Goal: Navigation & Orientation: Understand site structure

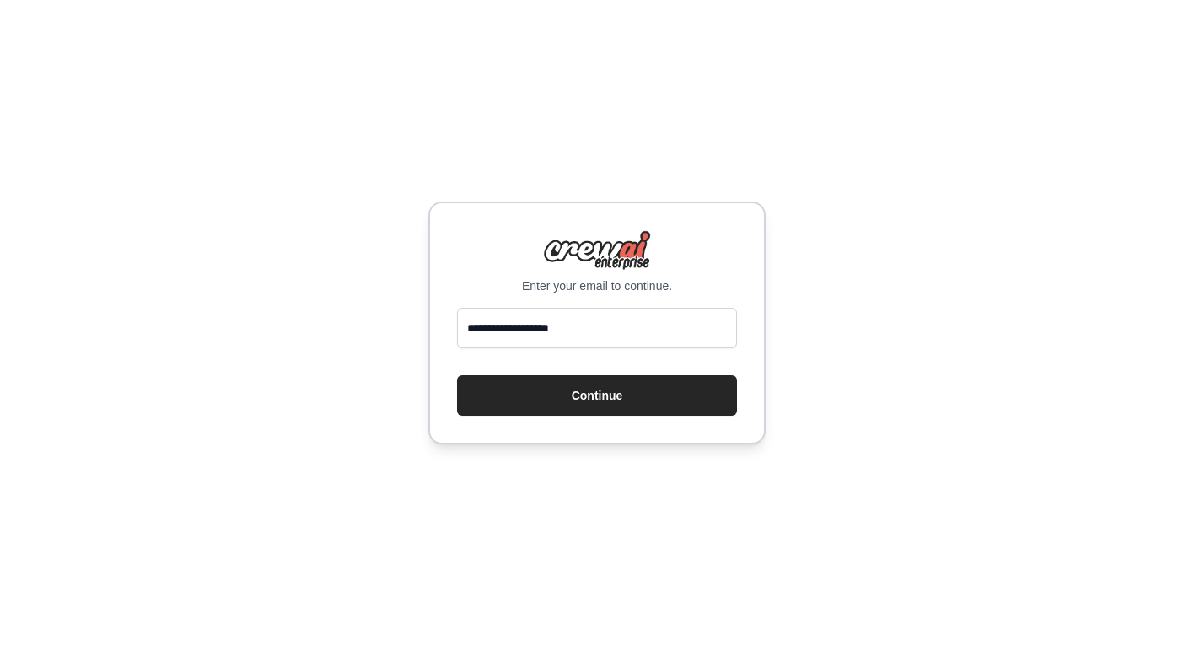
type input "**********"
click at [597, 395] on button "Continue" at bounding box center [597, 395] width 280 height 40
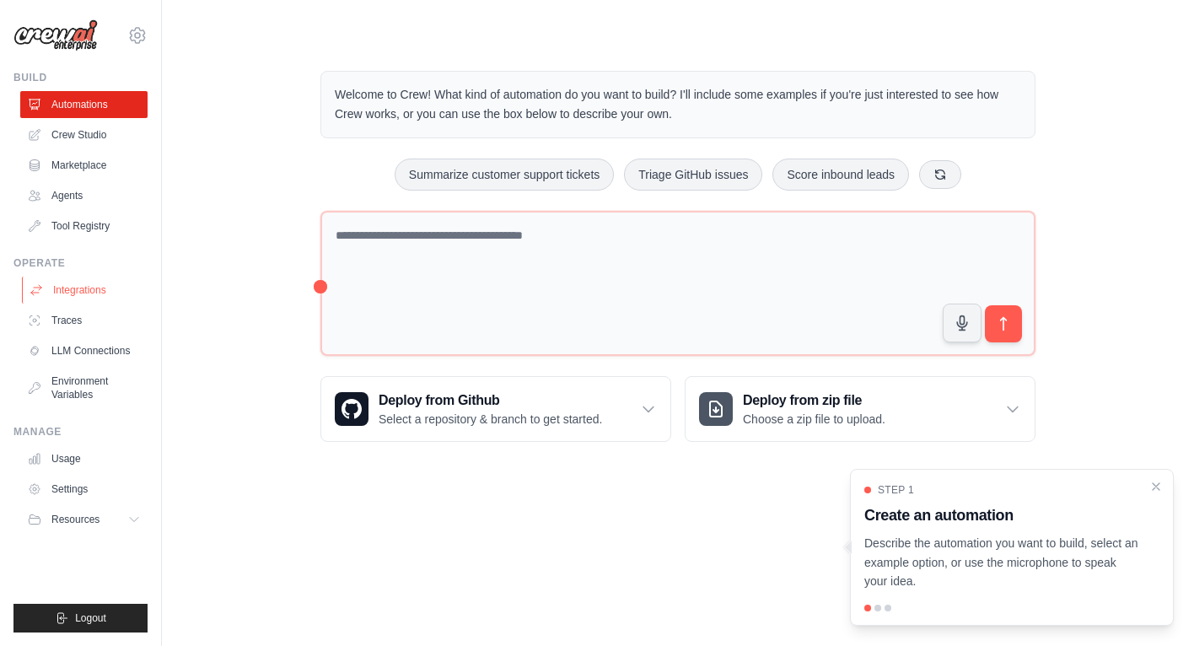
click at [95, 277] on link "Integrations" at bounding box center [85, 290] width 127 height 27
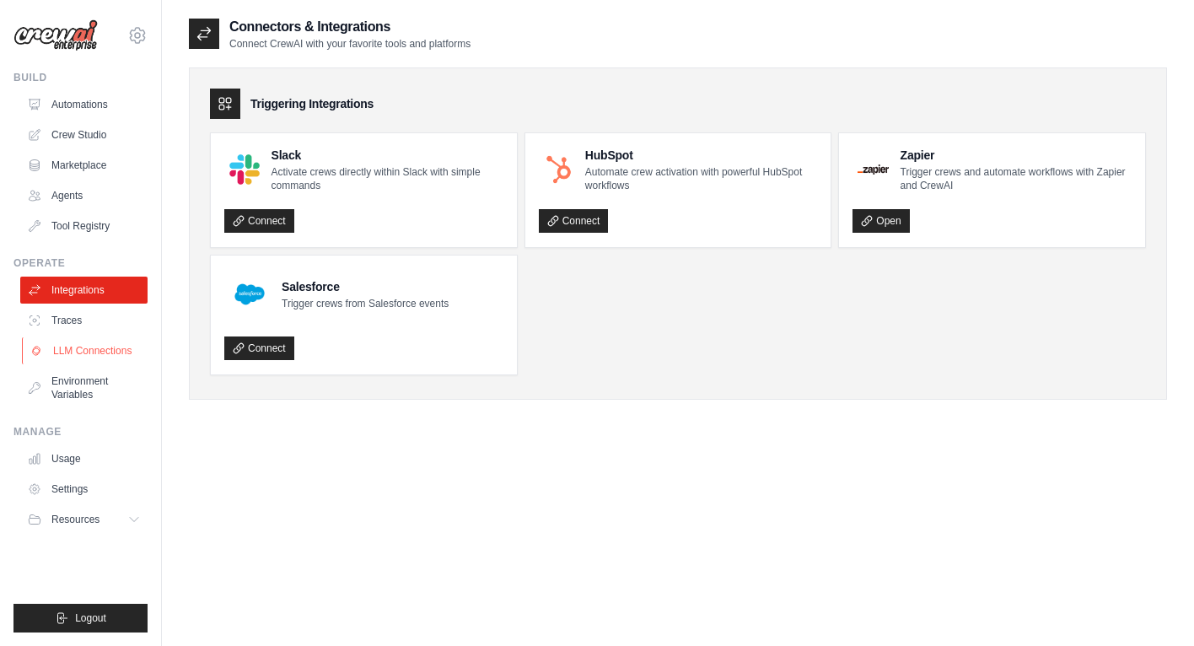
click at [124, 339] on link "LLM Connections" at bounding box center [85, 350] width 127 height 27
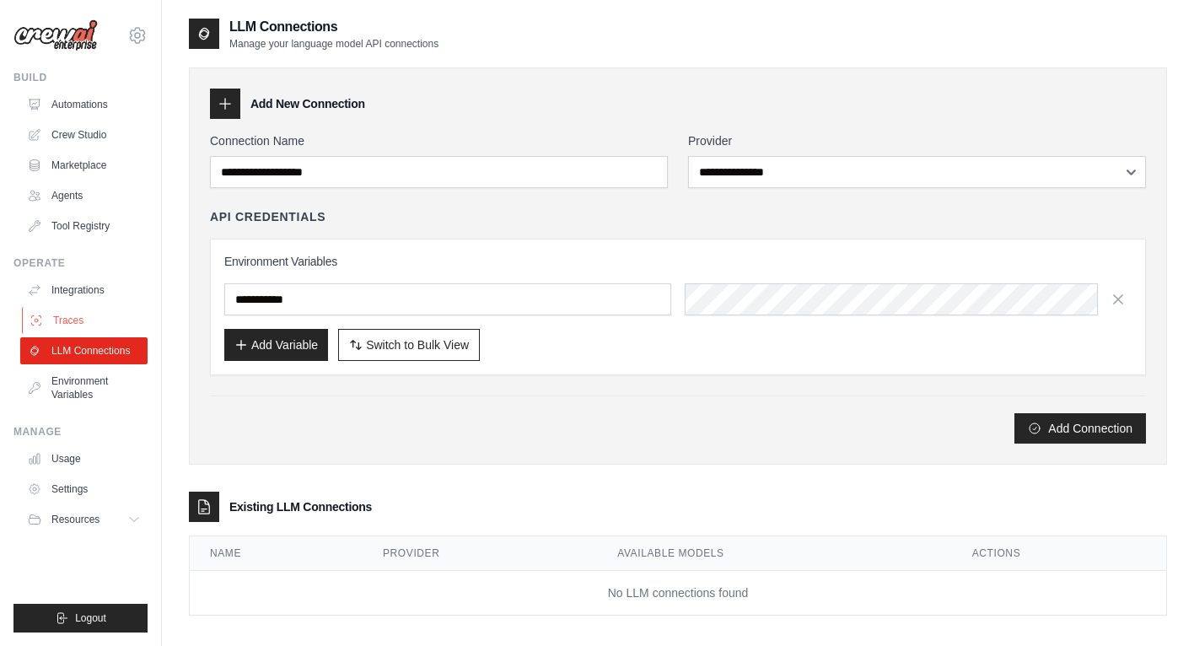
click at [118, 328] on link "Traces" at bounding box center [85, 320] width 127 height 27
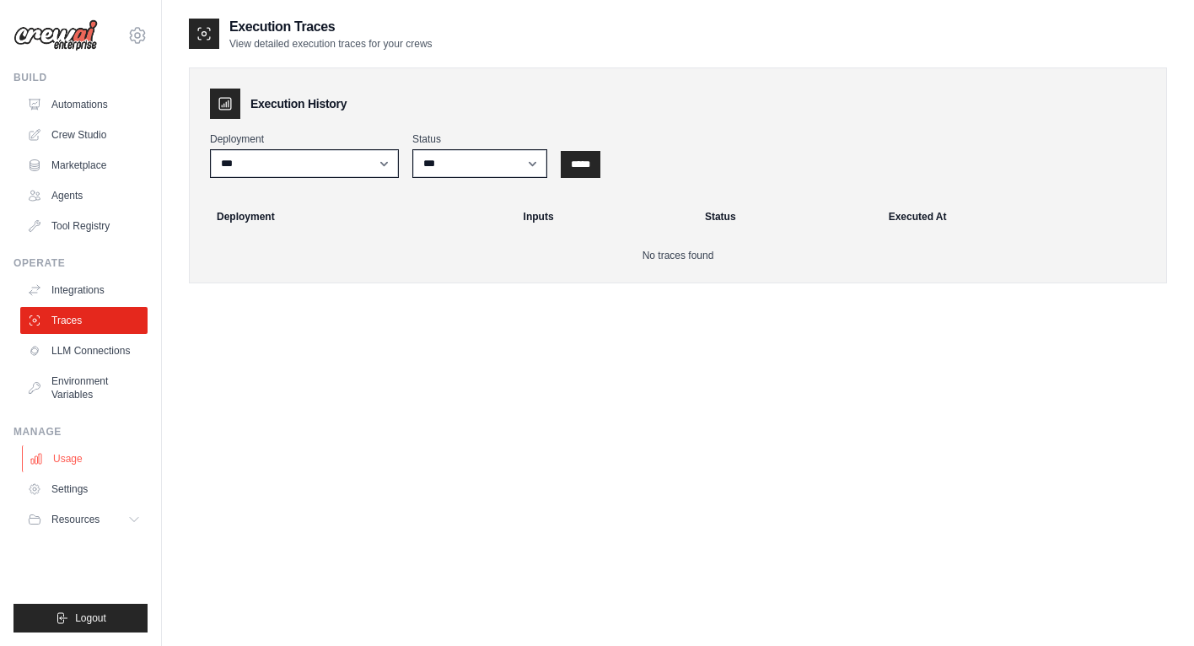
click at [78, 458] on link "Usage" at bounding box center [85, 458] width 127 height 27
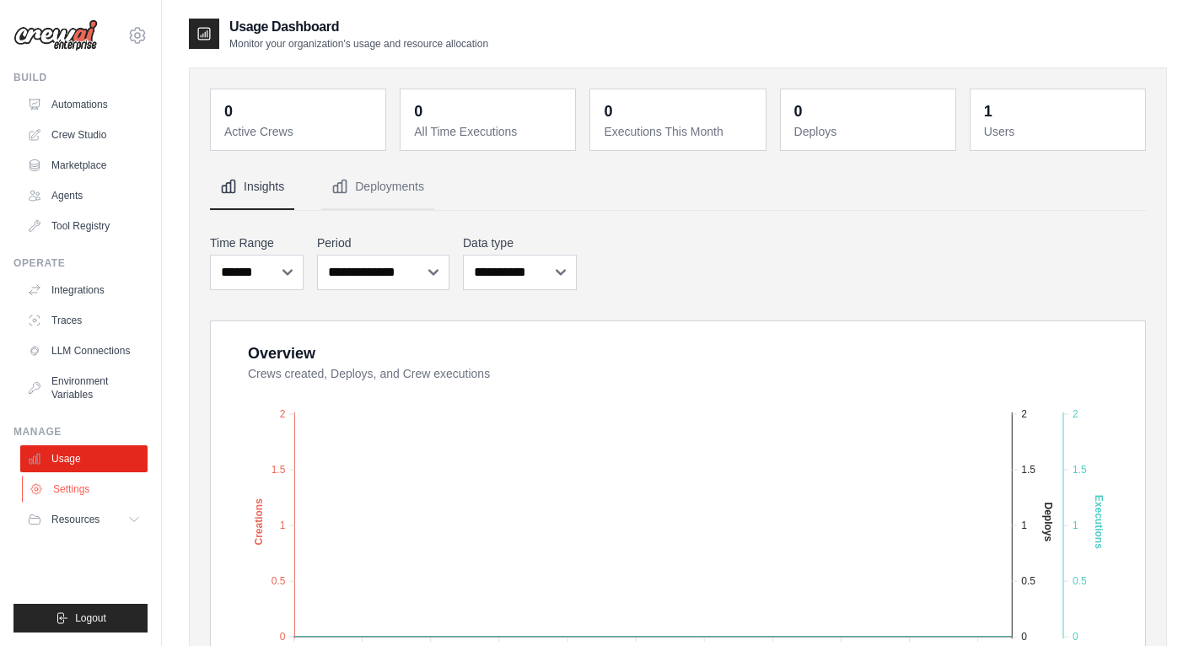
click at [87, 491] on link "Settings" at bounding box center [85, 489] width 127 height 27
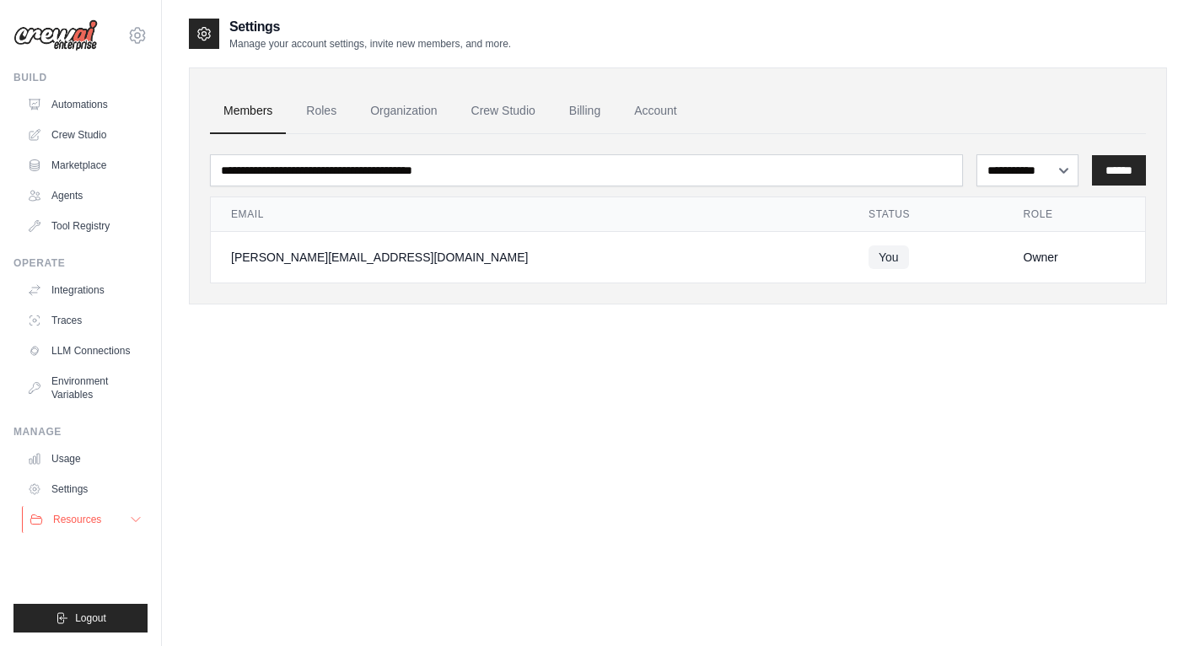
click at [92, 524] on span "Resources" at bounding box center [77, 519] width 48 height 13
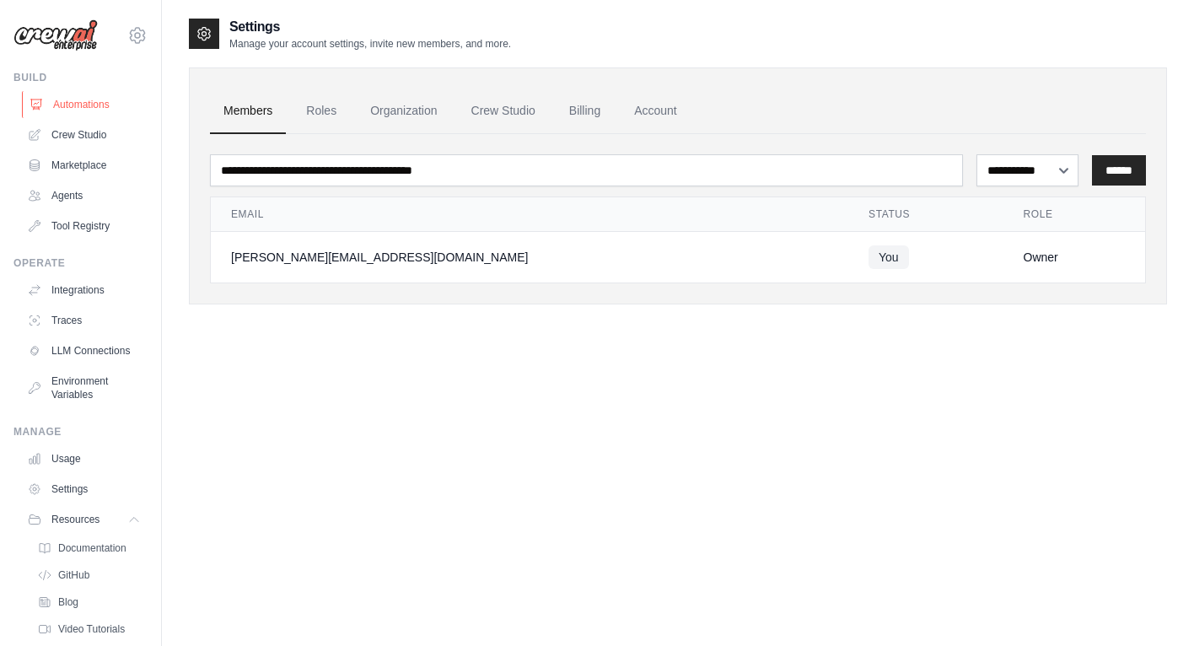
click at [100, 100] on link "Automations" at bounding box center [85, 104] width 127 height 27
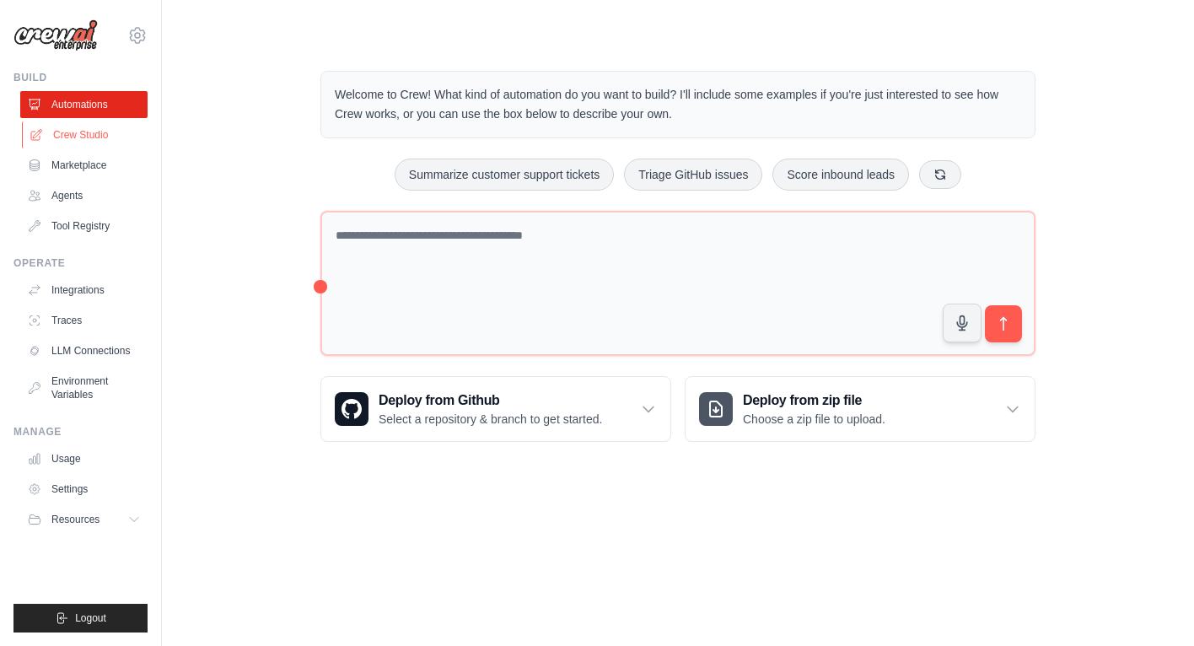
click at [90, 133] on link "Crew Studio" at bounding box center [85, 134] width 127 height 27
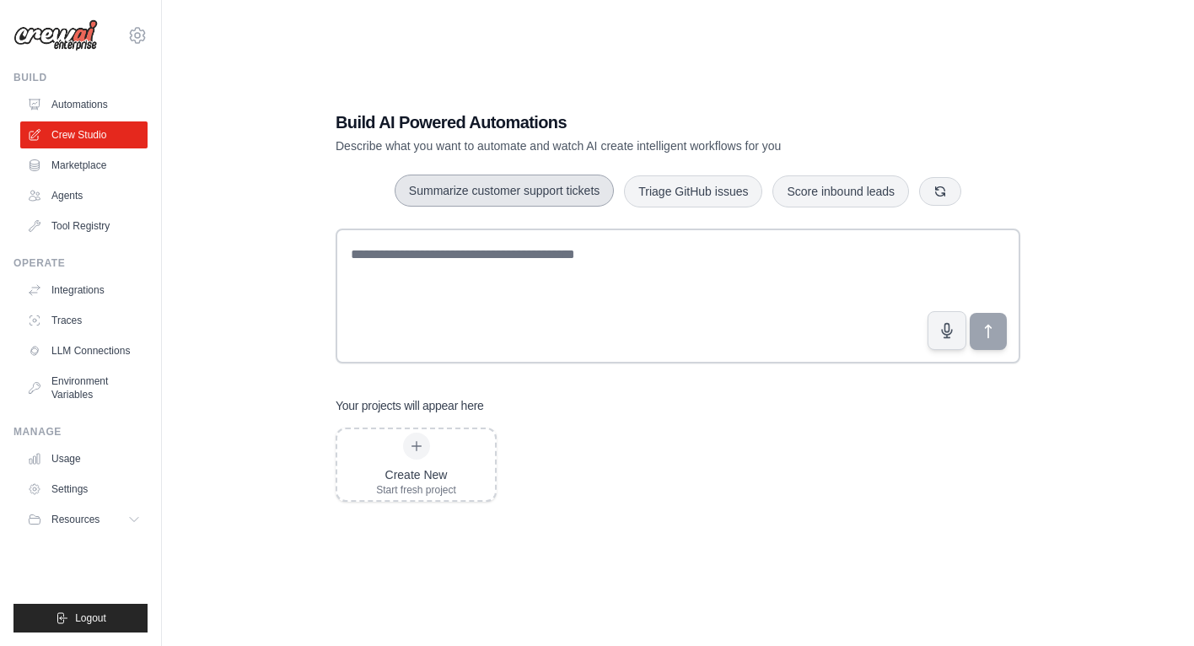
scroll to position [34, 0]
click at [68, 157] on link "Marketplace" at bounding box center [85, 165] width 127 height 27
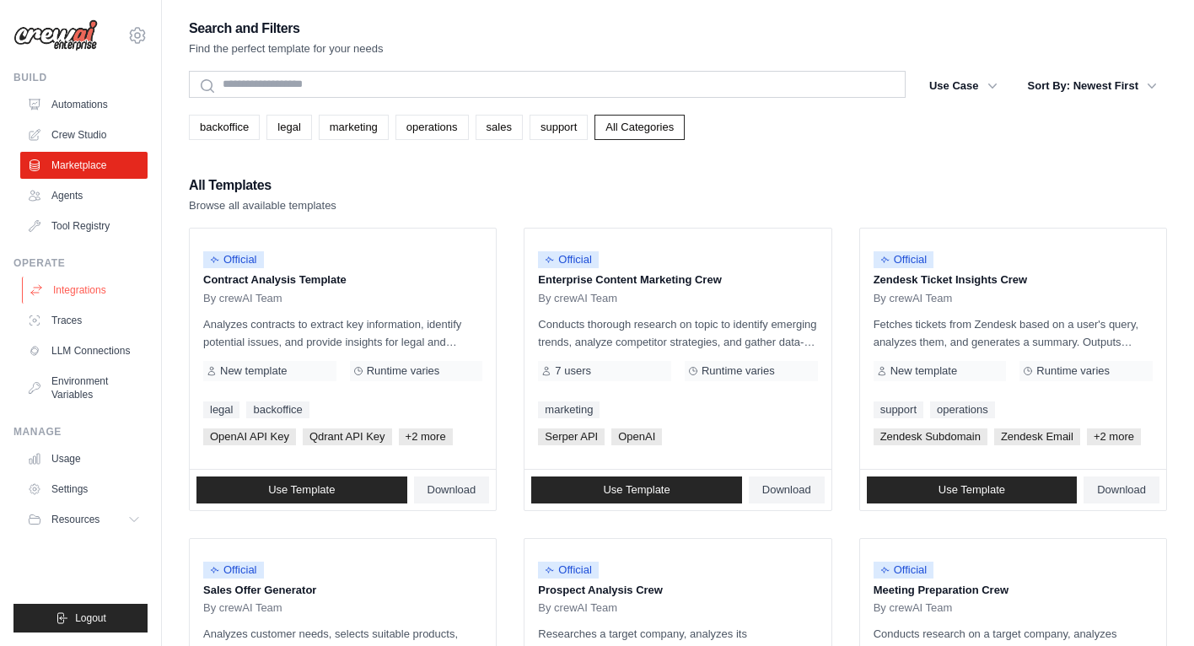
click at [58, 289] on link "Integrations" at bounding box center [85, 290] width 127 height 27
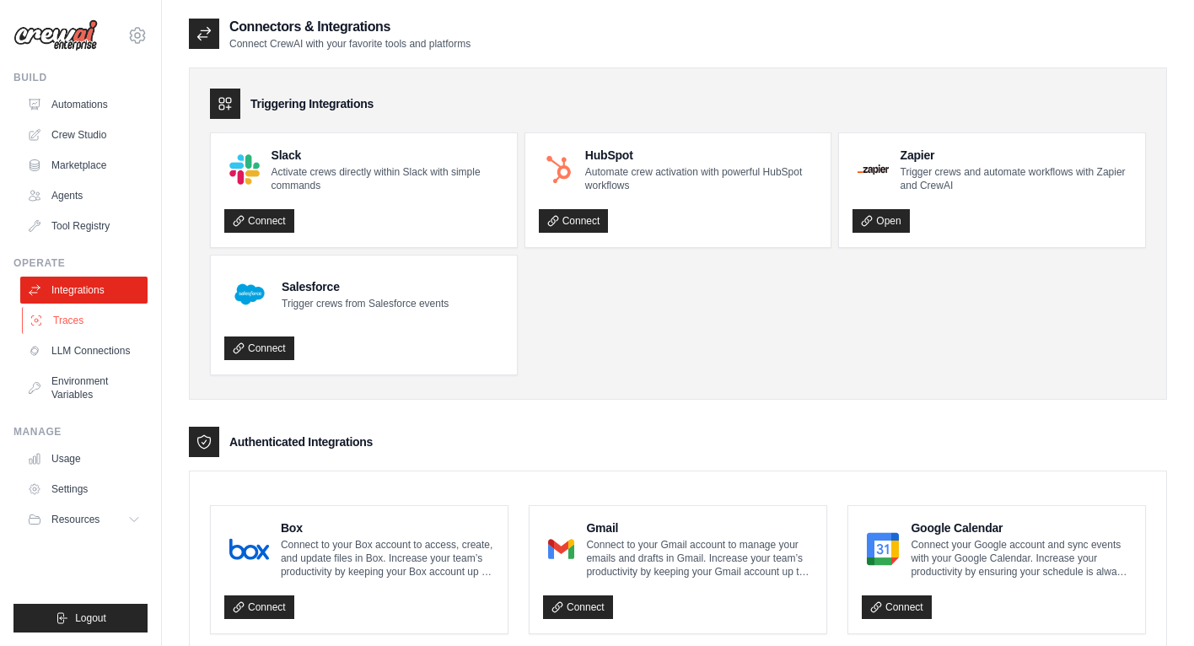
click at [59, 309] on link "Traces" at bounding box center [85, 320] width 127 height 27
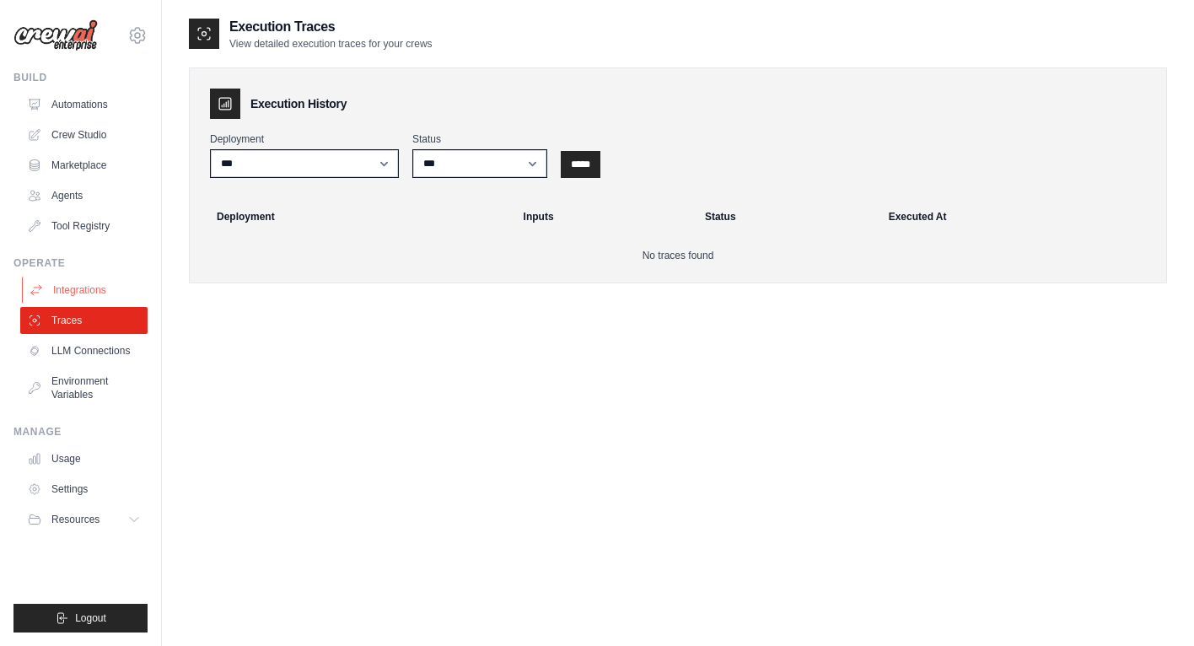
click at [74, 287] on link "Integrations" at bounding box center [85, 290] width 127 height 27
